Goal: Navigation & Orientation: Go to known website

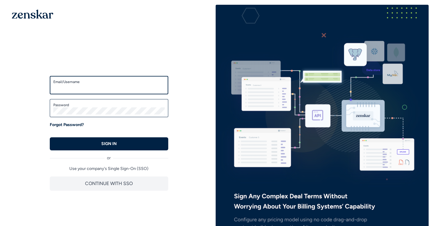
click at [96, 89] on input "Email/Username" at bounding box center [108, 87] width 111 height 7
type input "**********"
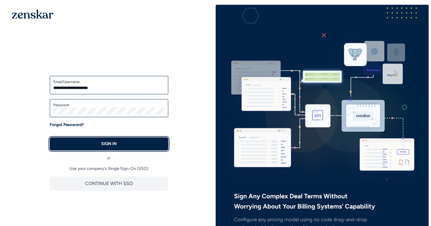
click at [118, 139] on button "SIGN IN" at bounding box center [109, 143] width 118 height 13
